Goal: Check status: Check status

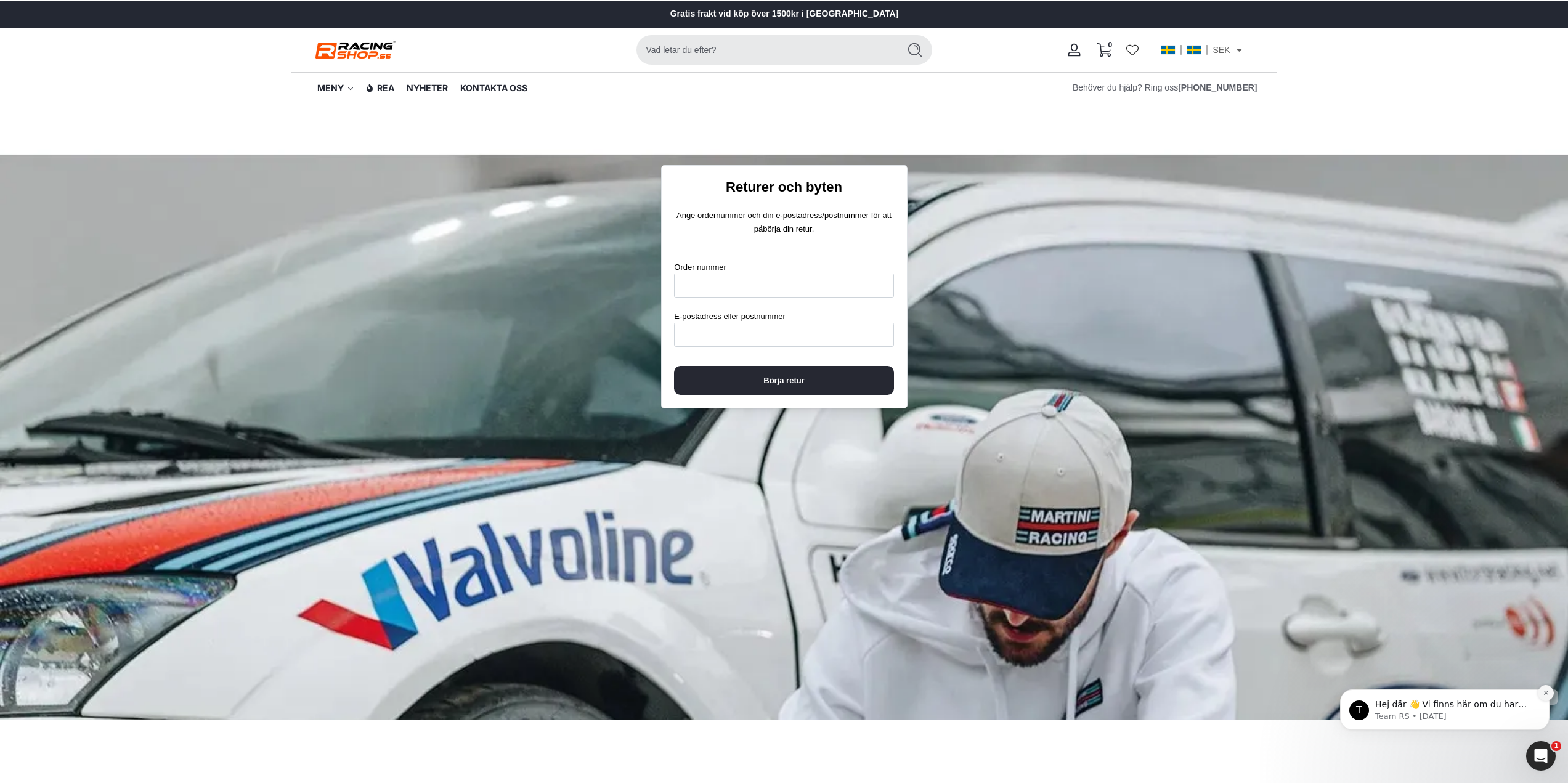
click at [1543, 695] on icon "Dismiss notification" at bounding box center [1546, 693] width 7 height 7
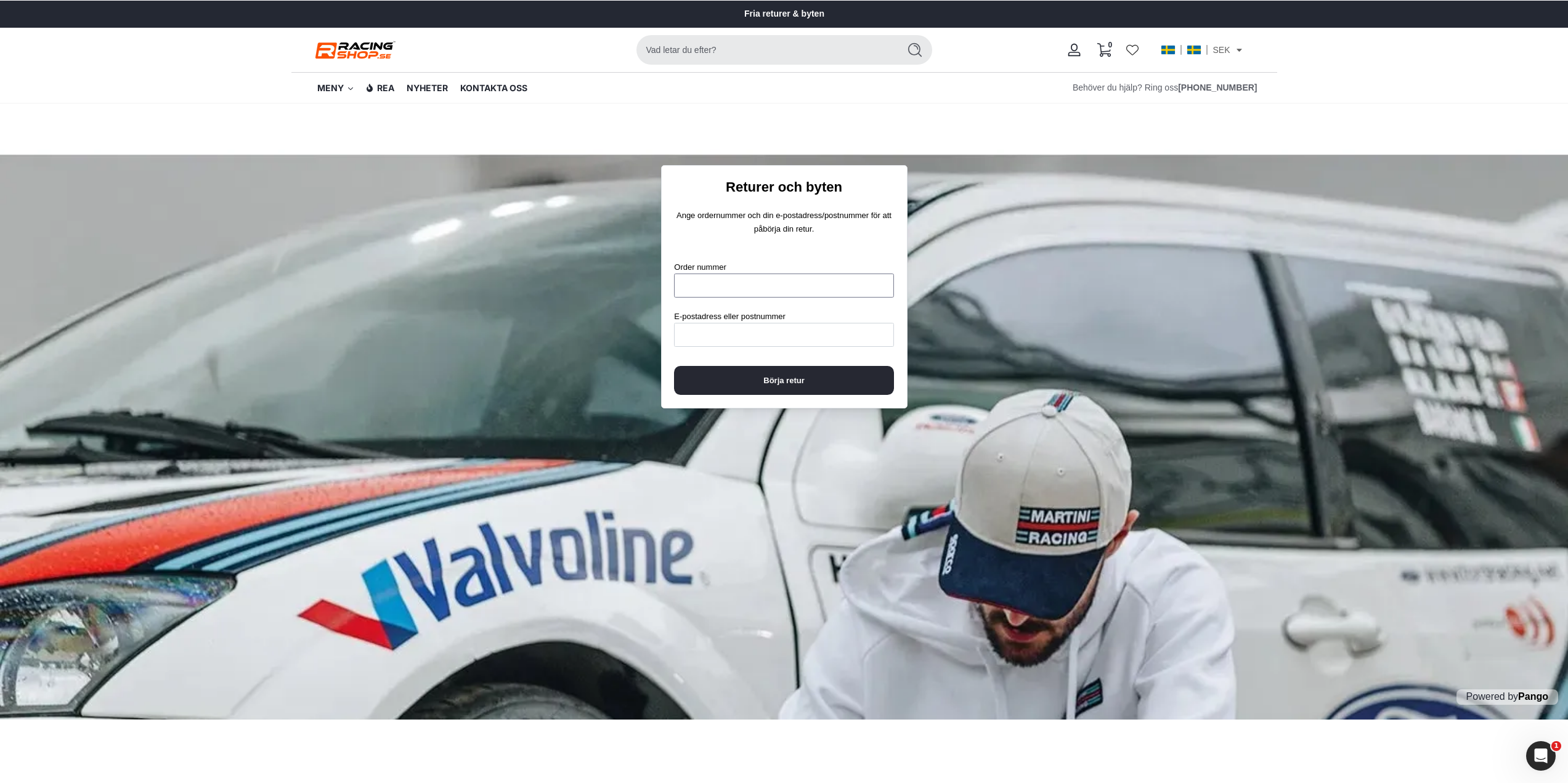
click at [724, 276] on input "Order nummer" at bounding box center [784, 285] width 219 height 24
click at [806, 263] on div "Order nummer" at bounding box center [784, 280] width 219 height 37
click at [754, 338] on input "E-postadress eller postnummer" at bounding box center [784, 335] width 219 height 24
click at [856, 283] on input "Order nummer" at bounding box center [784, 285] width 219 height 24
click at [794, 338] on input "E-postadress eller postnummer" at bounding box center [784, 335] width 219 height 24
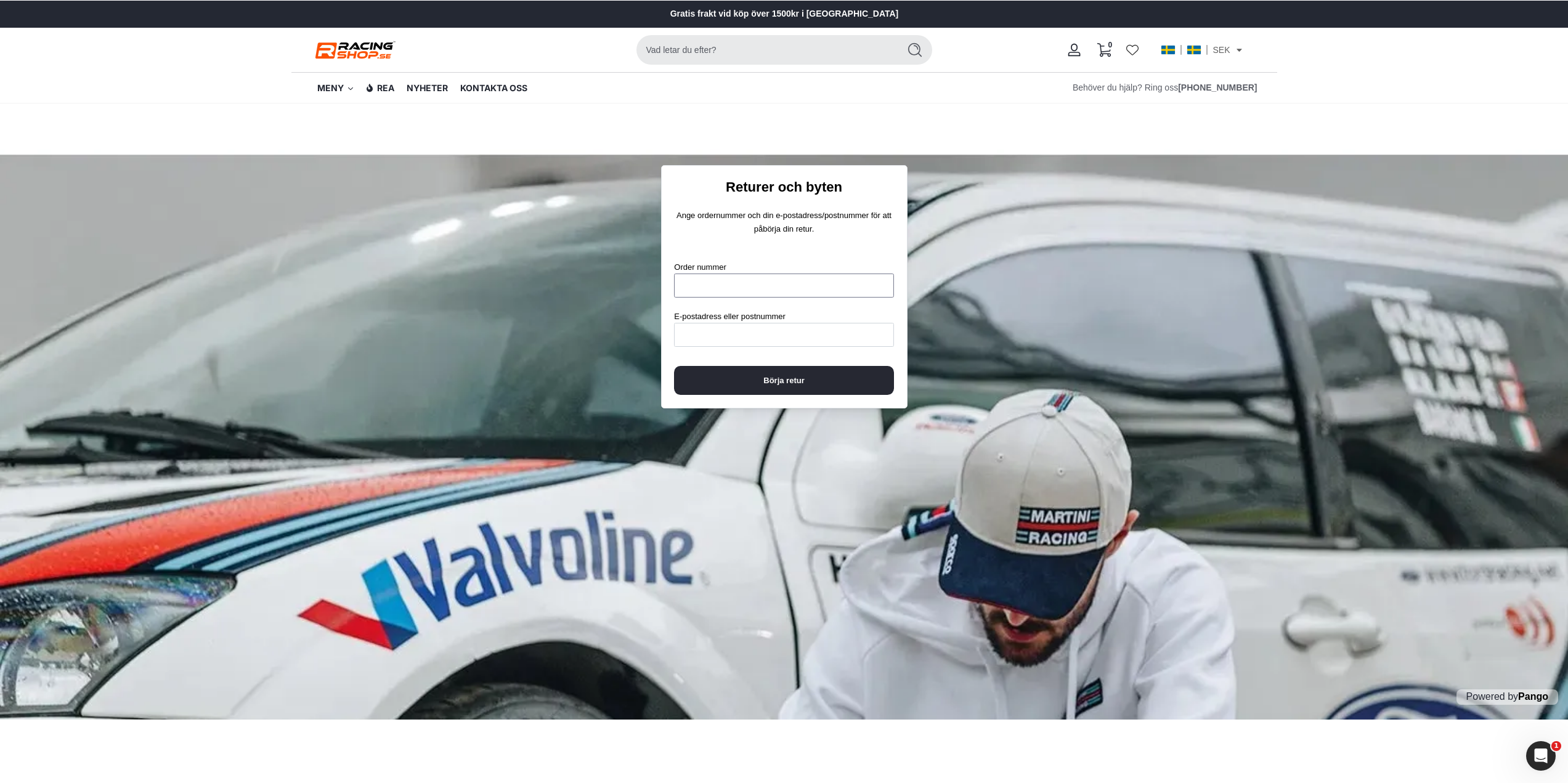
click at [780, 279] on input "Order nummer" at bounding box center [784, 285] width 219 height 24
click at [747, 331] on input "E-postadress eller postnummer" at bounding box center [784, 335] width 219 height 24
click at [767, 261] on div "Order nummer" at bounding box center [784, 280] width 219 height 37
